Goal: Entertainment & Leisure: Consume media (video, audio)

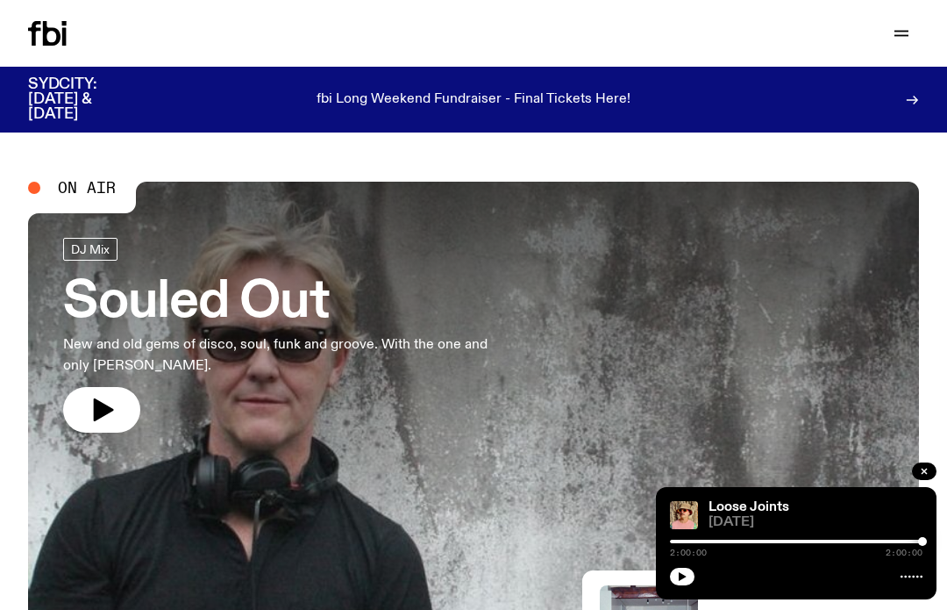
click at [95, 404] on icon "button" at bounding box center [104, 409] width 20 height 23
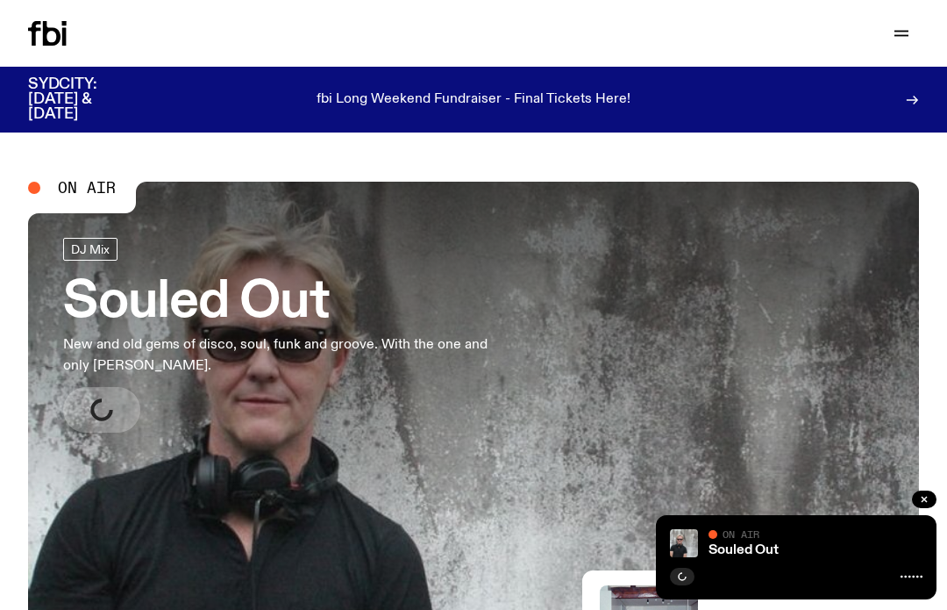
scroll to position [2, 0]
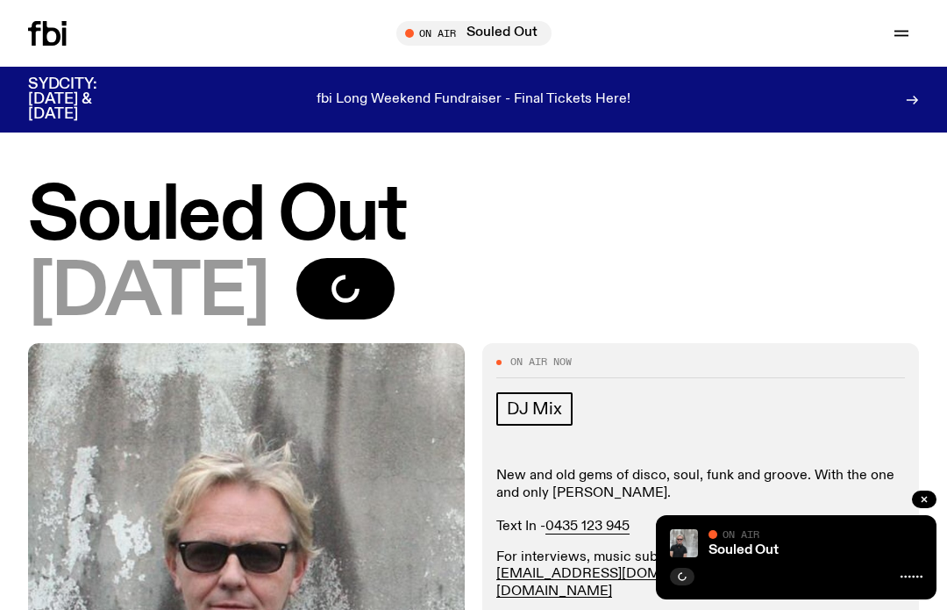
click at [932, 491] on button "button" at bounding box center [924, 499] width 25 height 18
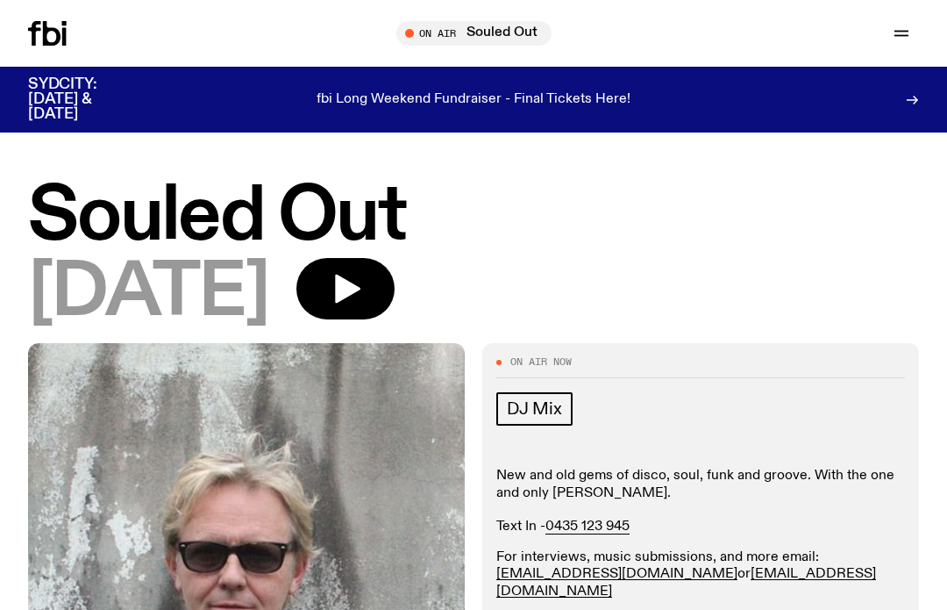
click at [43, 37] on icon at bounding box center [52, 33] width 18 height 25
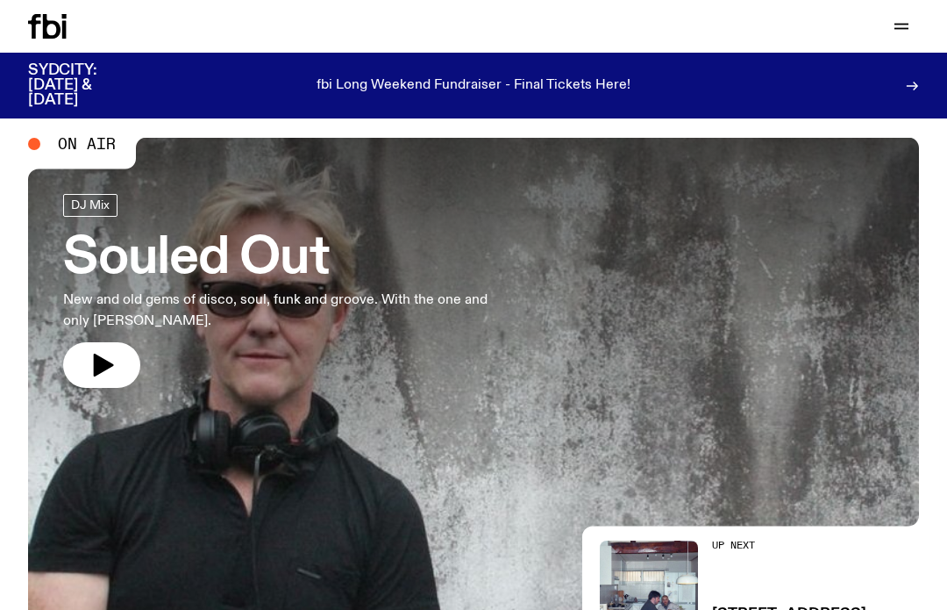
scroll to position [44, 0]
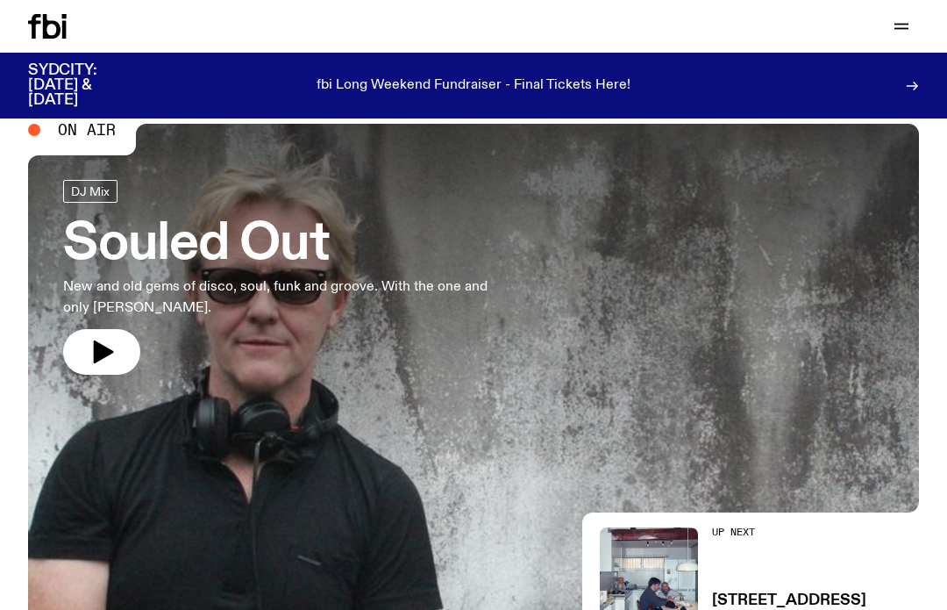
click at [111, 329] on button "button" at bounding box center [101, 352] width 77 height 46
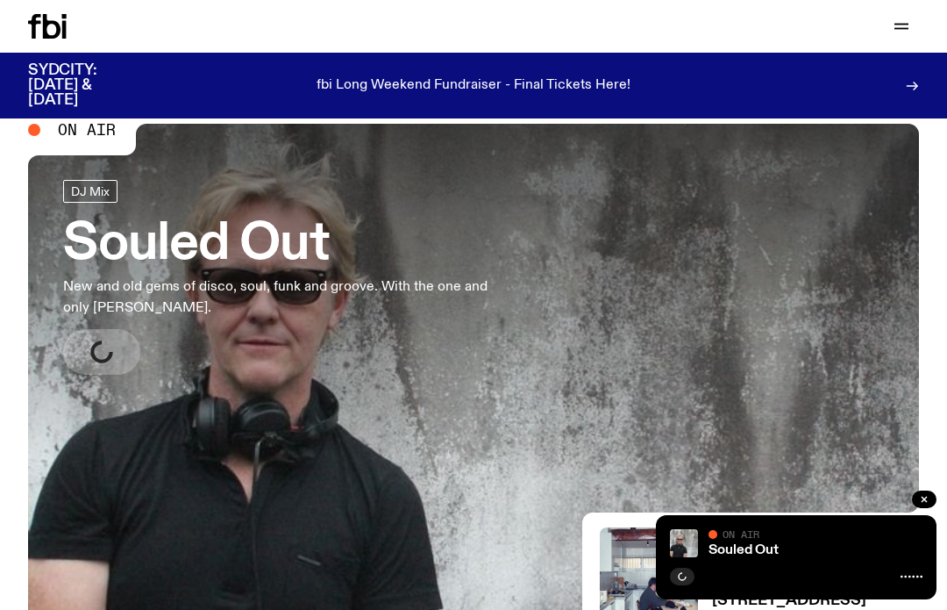
scroll to position [0, 0]
